Goal: Information Seeking & Learning: Find specific fact

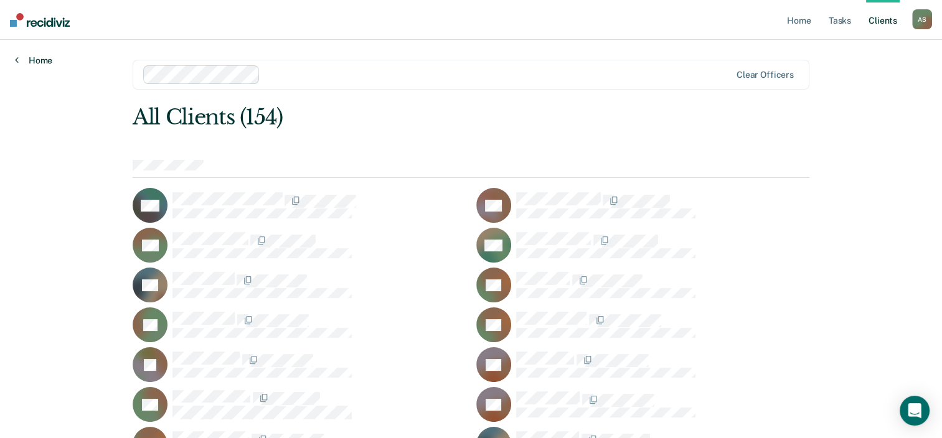
click at [35, 60] on link "Home" at bounding box center [33, 60] width 37 height 11
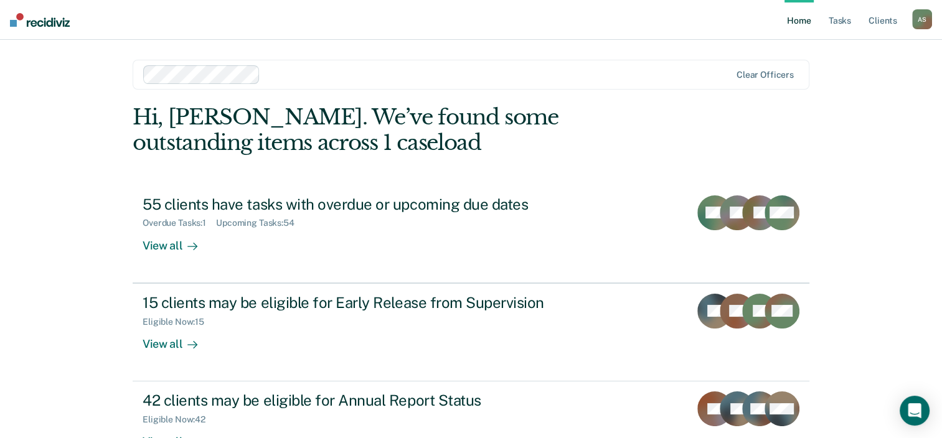
click at [50, 17] on img at bounding box center [40, 20] width 60 height 14
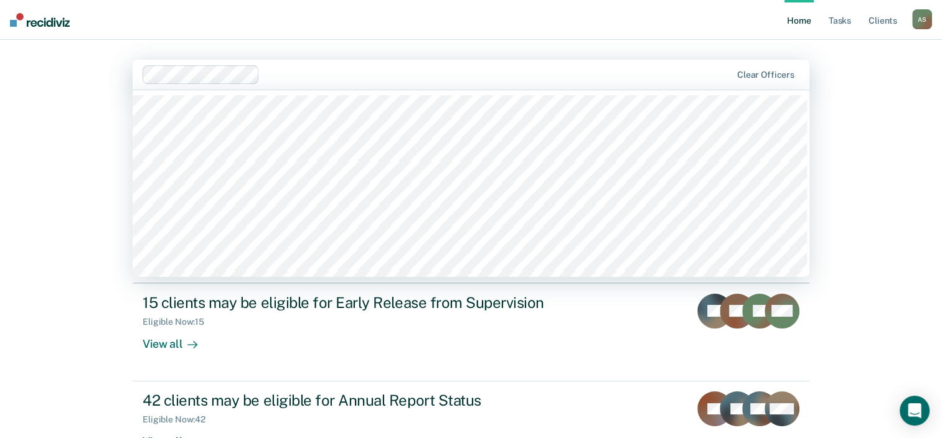
click at [560, 84] on div "Clear officers" at bounding box center [471, 75] width 677 height 30
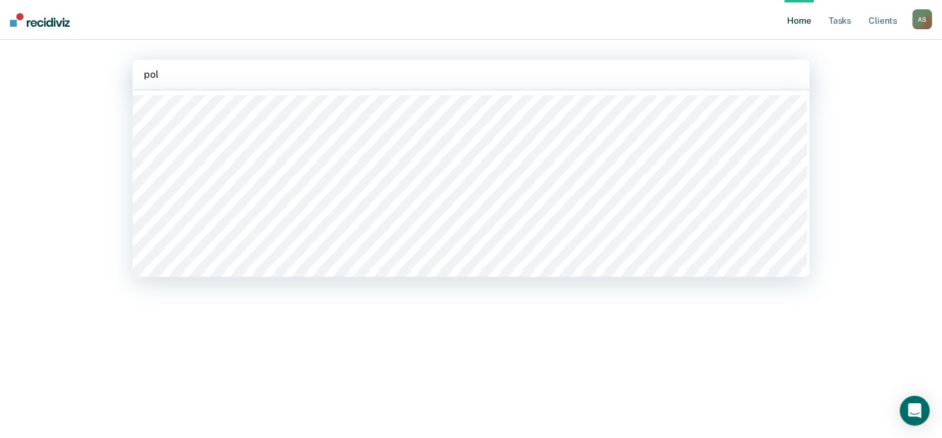
type input "polk"
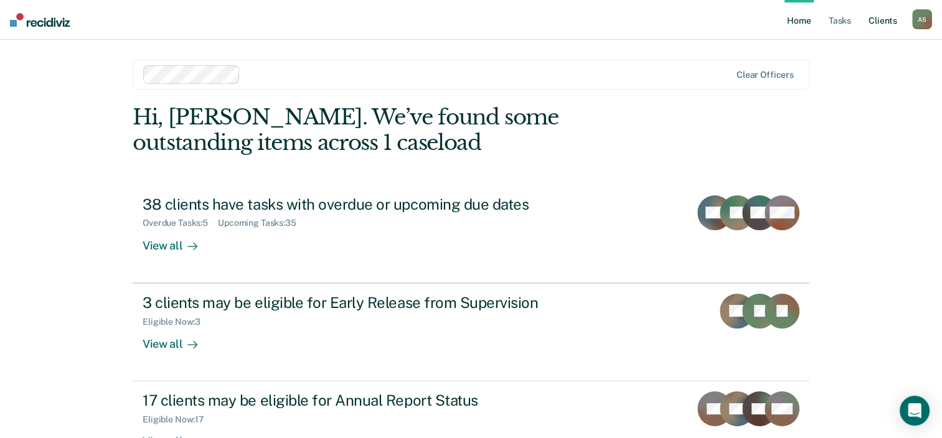
click at [877, 17] on link "Client s" at bounding box center [883, 20] width 34 height 40
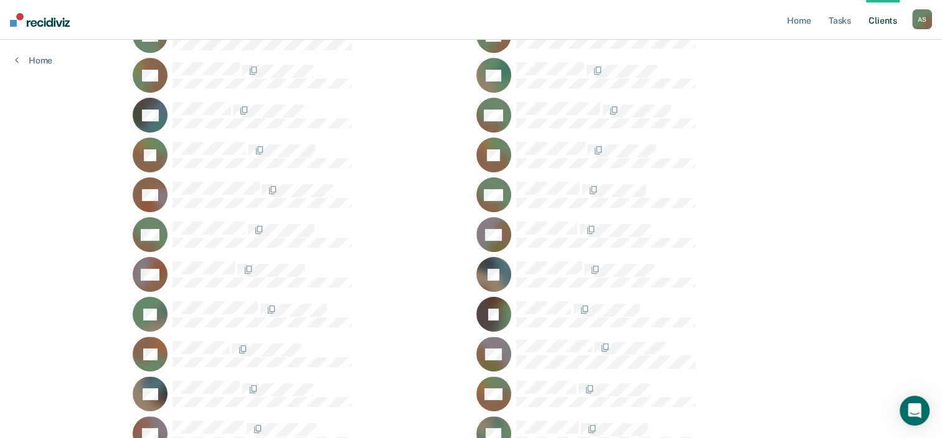
scroll to position [311, 0]
